Goal: Information Seeking & Learning: Understand process/instructions

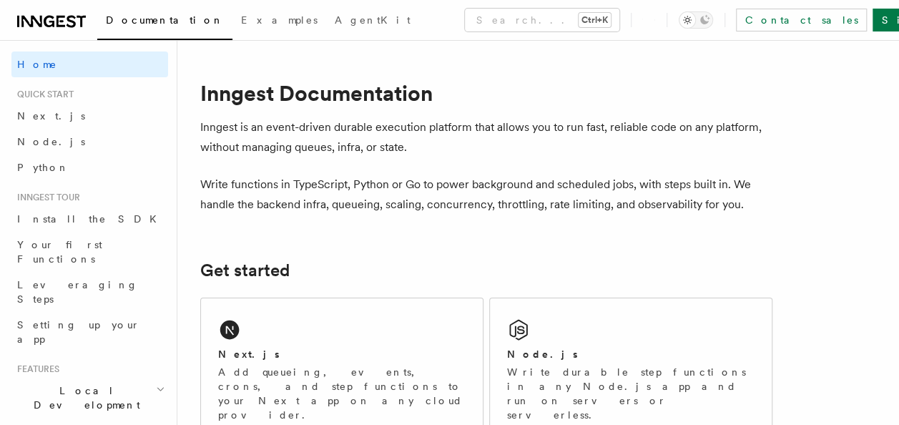
click at [535, 354] on h2 "Node.js" at bounding box center [542, 354] width 71 height 14
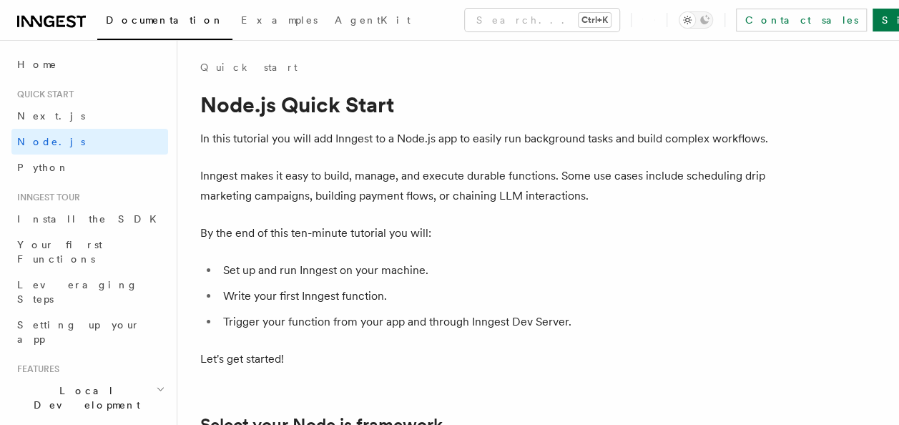
scroll to position [2, 0]
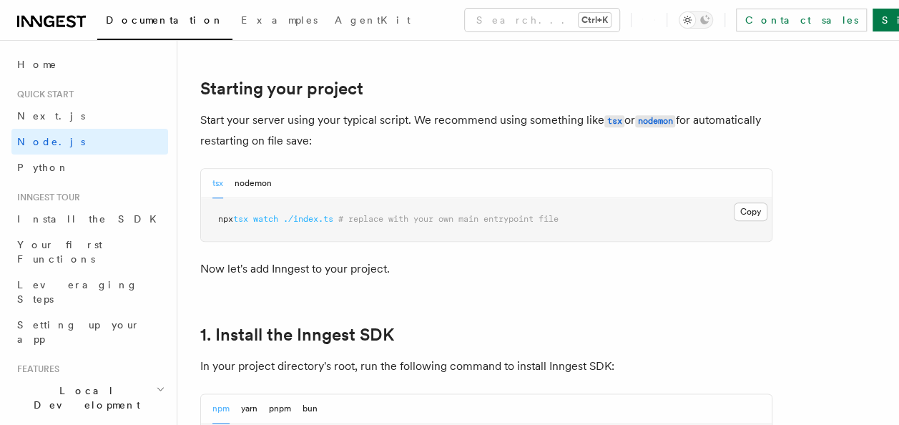
scroll to position [655, 0]
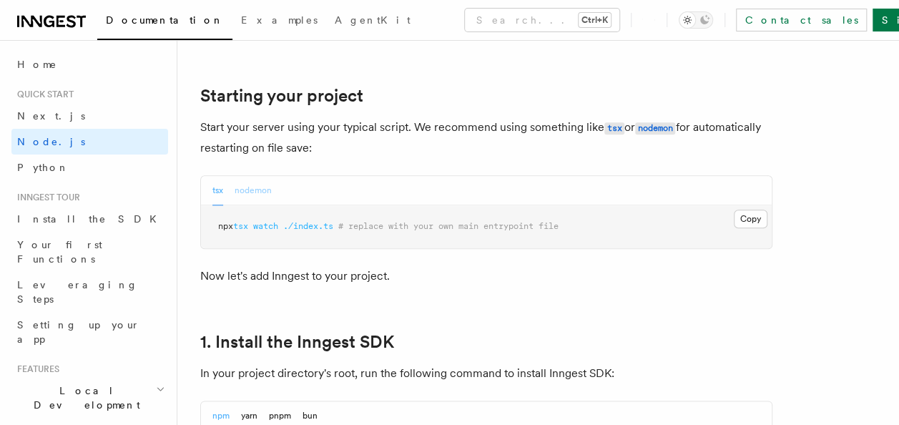
click at [256, 182] on button "nodemon" at bounding box center [253, 190] width 37 height 29
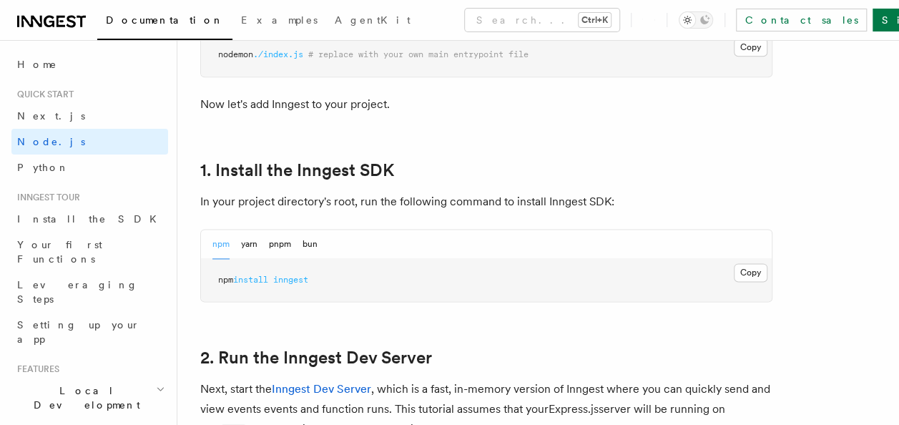
scroll to position [848, 0]
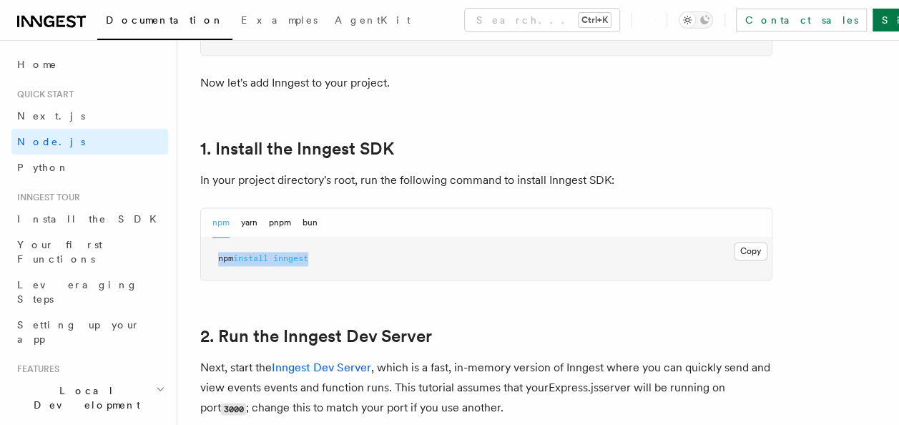
drag, startPoint x: 217, startPoint y: 256, endPoint x: 323, endPoint y: 259, distance: 105.9
click at [323, 259] on pre "npm install inngest" at bounding box center [486, 258] width 571 height 43
copy span "npm install inngest"
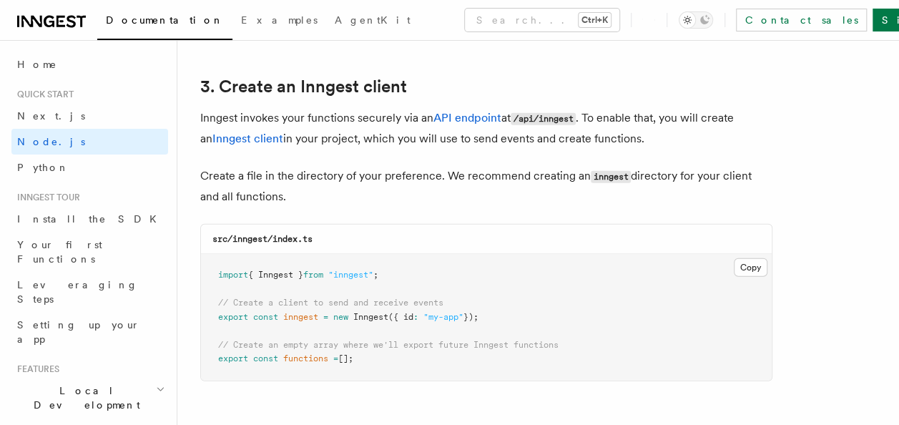
scroll to position [1805, 0]
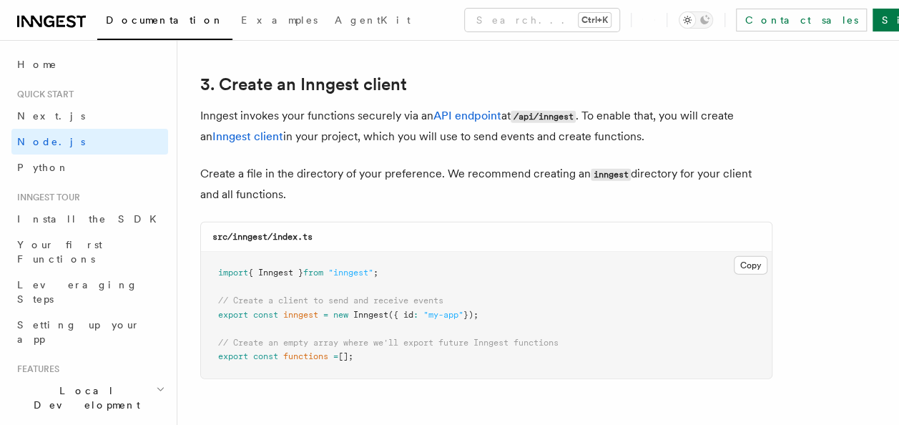
click at [216, 269] on pre "import { Inngest } from "inngest" ; // Create a client to send and receive even…" at bounding box center [486, 315] width 571 height 127
drag, startPoint x: 398, startPoint y: 275, endPoint x: 212, endPoint y: 269, distance: 186.7
click at [212, 269] on pre "import { Inngest } from "inngest" ; // Create a client to send and receive even…" at bounding box center [486, 315] width 571 height 127
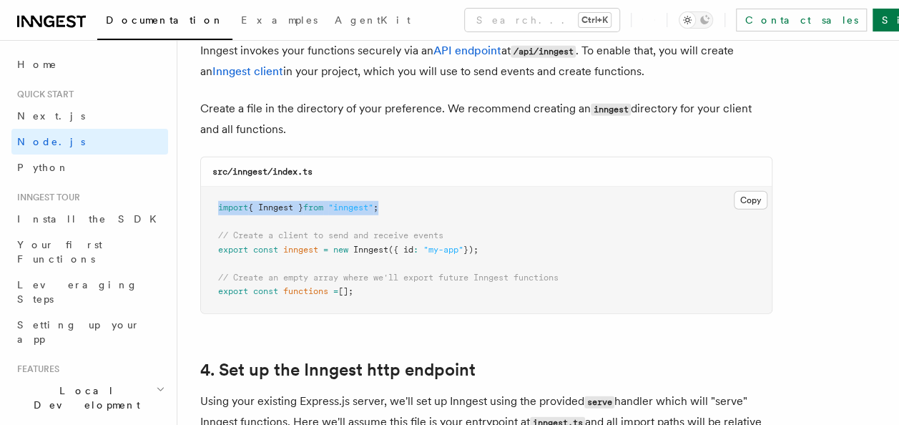
scroll to position [1871, 0]
copy span "import { Inngest } from "inngest" ;"
click at [754, 201] on button "Copy Copied" at bounding box center [751, 199] width 34 height 19
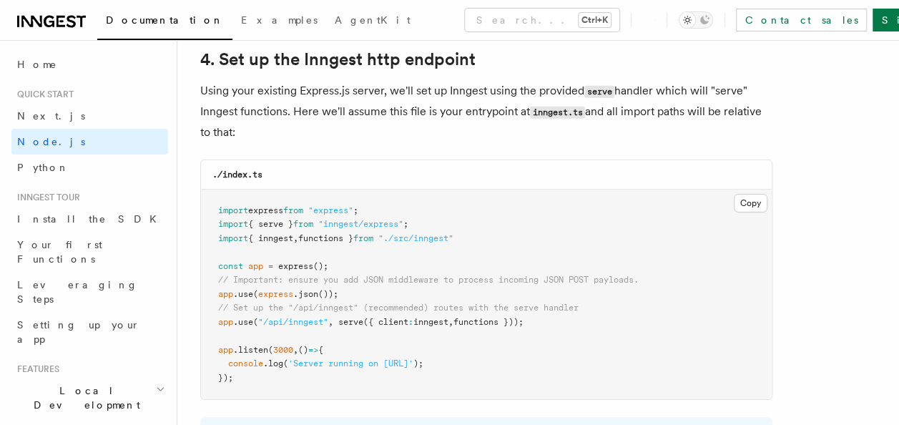
scroll to position [2183, 0]
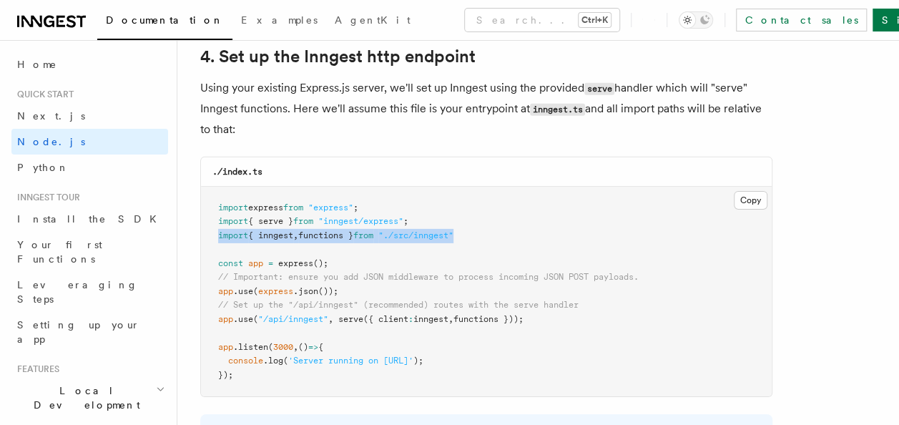
drag, startPoint x: 217, startPoint y: 236, endPoint x: 496, endPoint y: 235, distance: 278.8
click at [496, 235] on pre "import express from "express" ; import { serve } from "inngest/express" ; impor…" at bounding box center [486, 292] width 571 height 210
copy span "import { inngest , functions } from "./src/inngest""
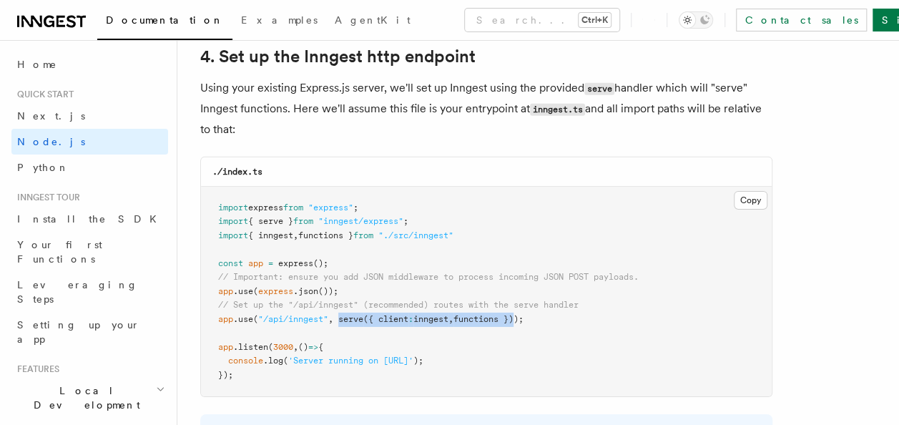
drag, startPoint x: 340, startPoint y: 321, endPoint x: 525, endPoint y: 318, distance: 185.2
click at [523, 318] on span "app .use ( "/api/inngest" , serve ({ client : inngest , functions }));" at bounding box center [370, 319] width 305 height 10
click at [523, 318] on span "functions }));" at bounding box center [488, 319] width 70 height 10
drag, startPoint x: 530, startPoint y: 318, endPoint x: 343, endPoint y: 316, distance: 187.3
click at [343, 316] on span "app .use ( "/api/inngest" , serve ({ client : inngest , functions }));" at bounding box center [370, 319] width 305 height 10
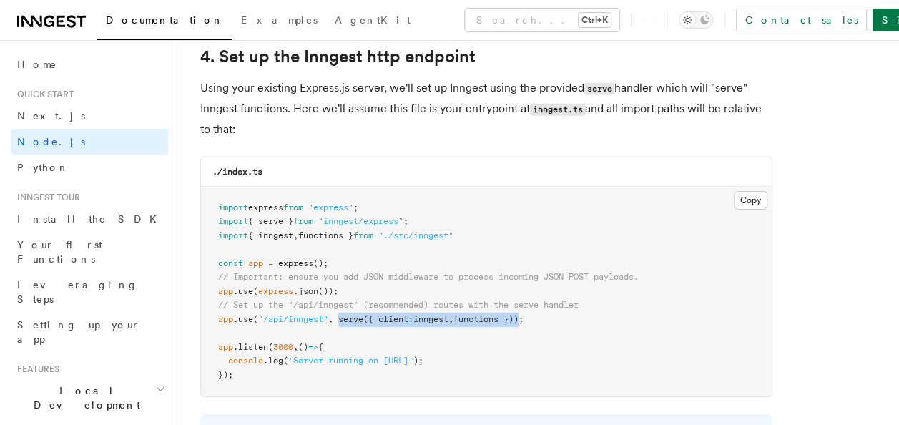
copy span "serve ({ client : inngest , functions })"
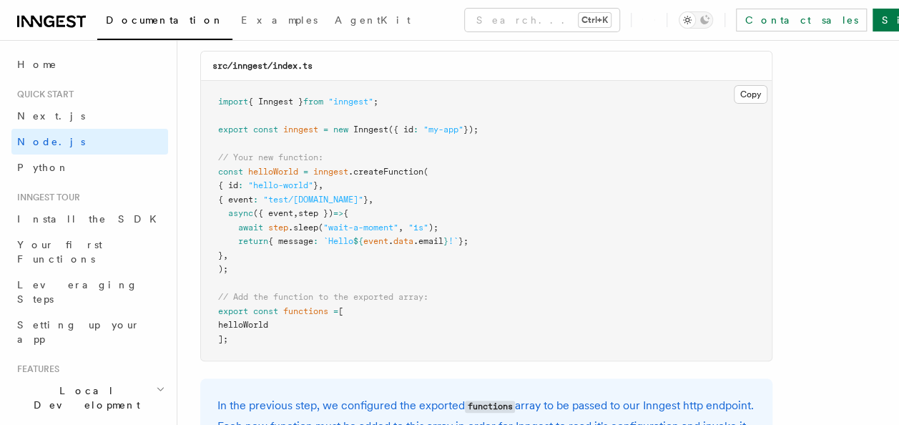
scroll to position [2892, 0]
